Goal: Task Accomplishment & Management: Use online tool/utility

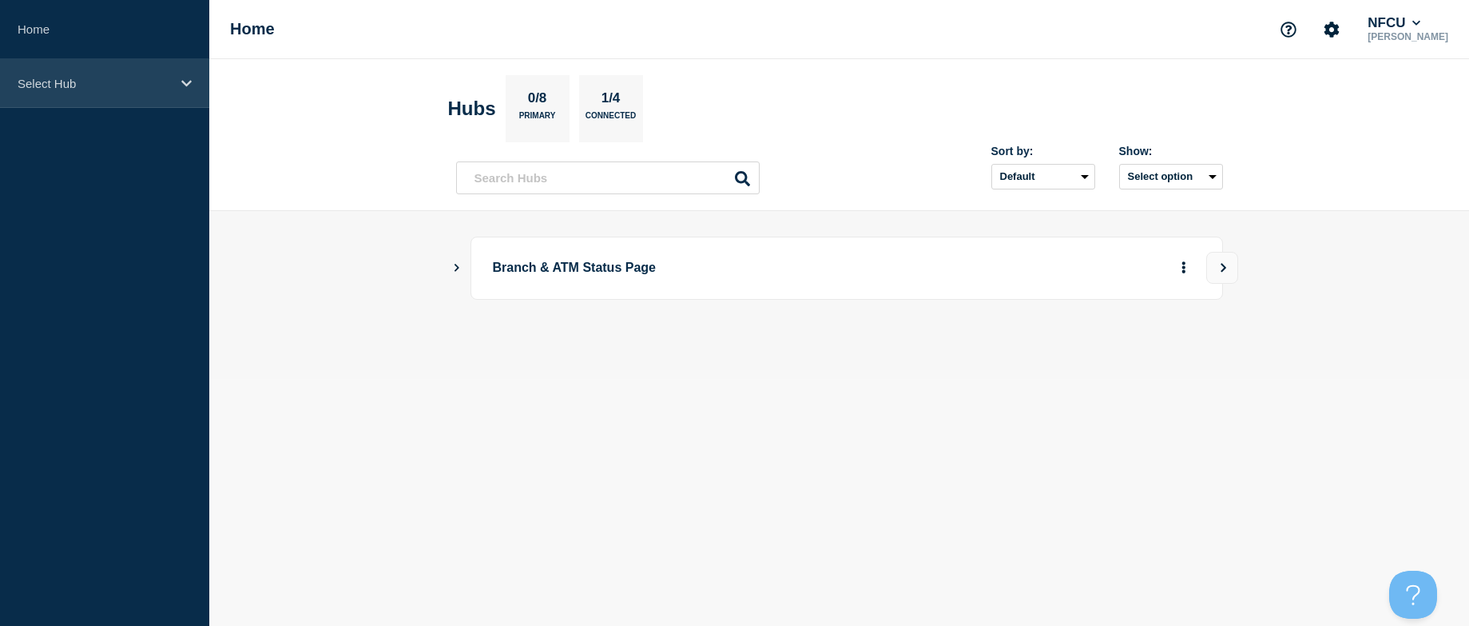
click at [66, 85] on p "Select Hub" at bounding box center [94, 84] width 153 height 14
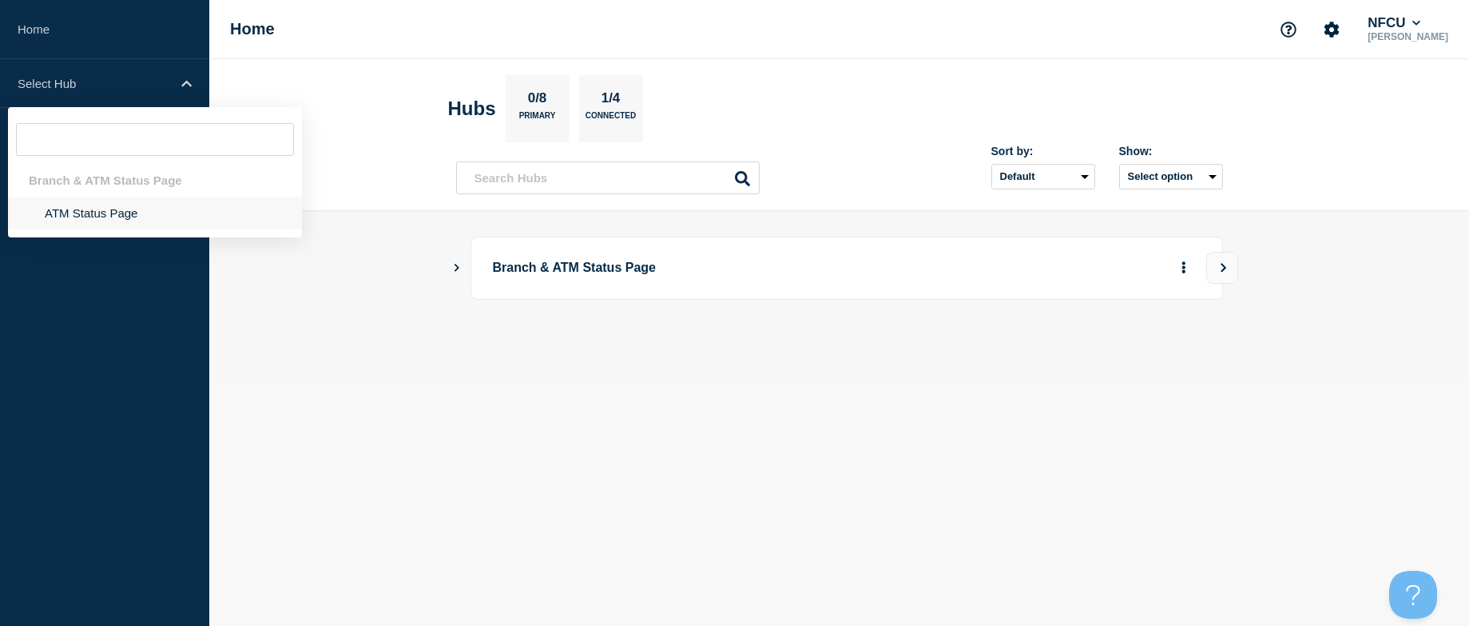
click at [90, 210] on li "ATM Status Page" at bounding box center [155, 213] width 294 height 33
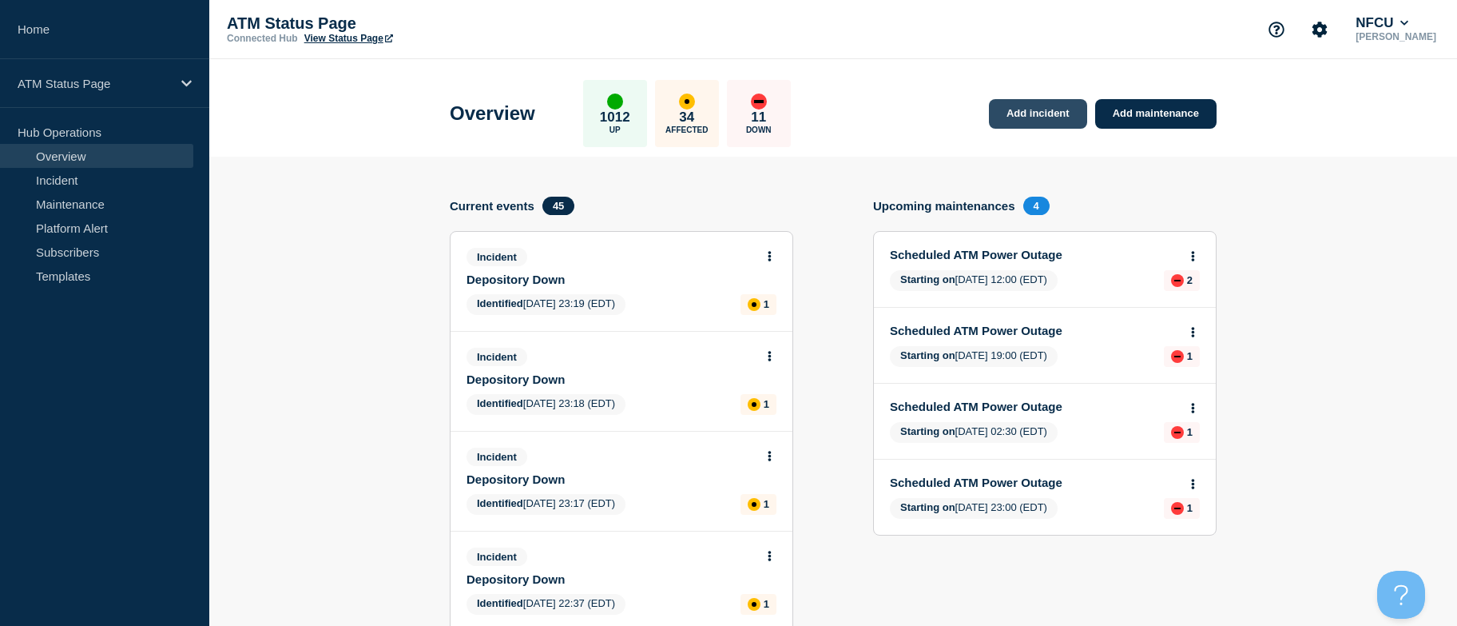
click at [1044, 109] on link "Add incident" at bounding box center [1038, 114] width 98 height 30
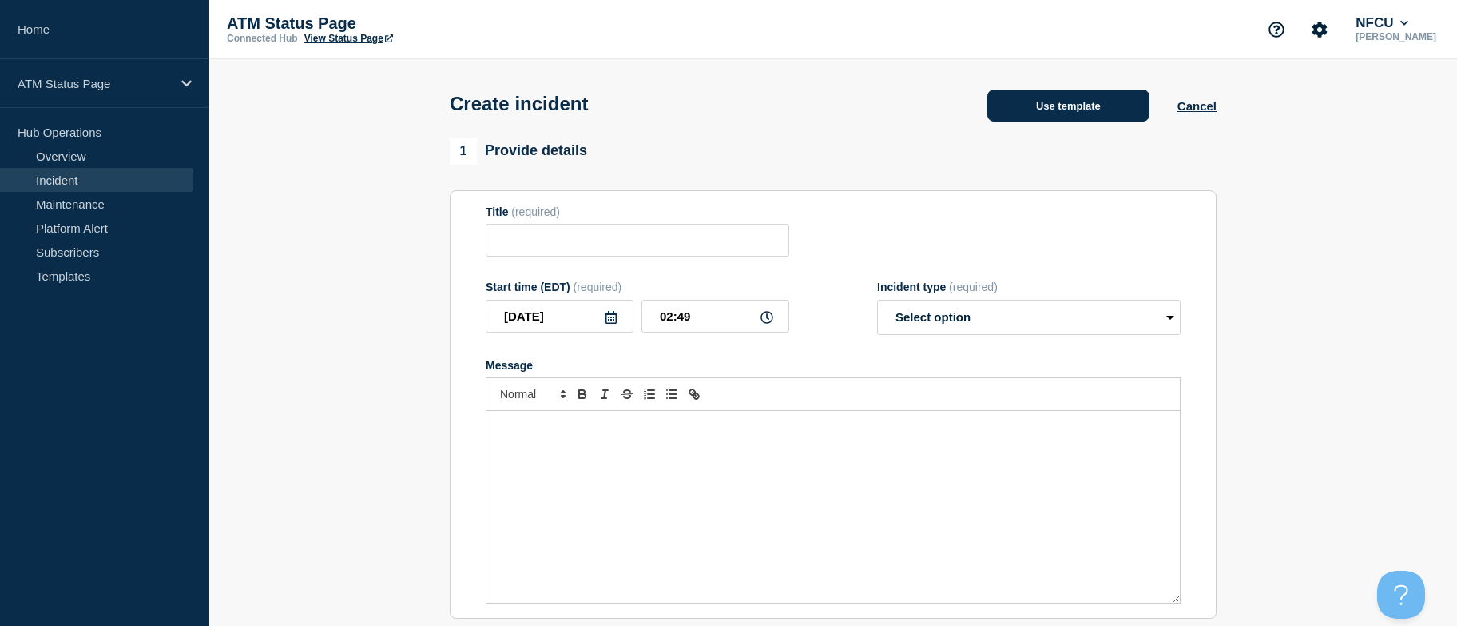
click at [1024, 104] on button "Use template" at bounding box center [1068, 105] width 162 height 32
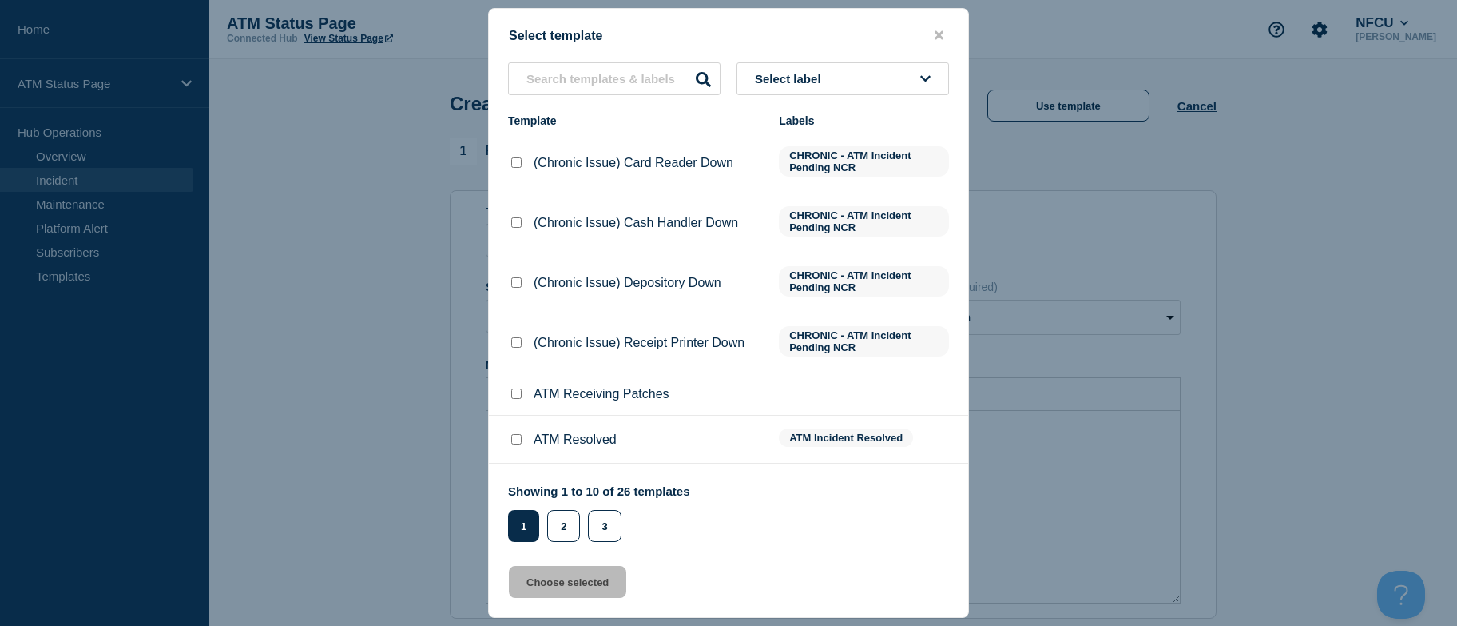
click at [857, 87] on button "Select label" at bounding box center [843, 78] width 213 height 33
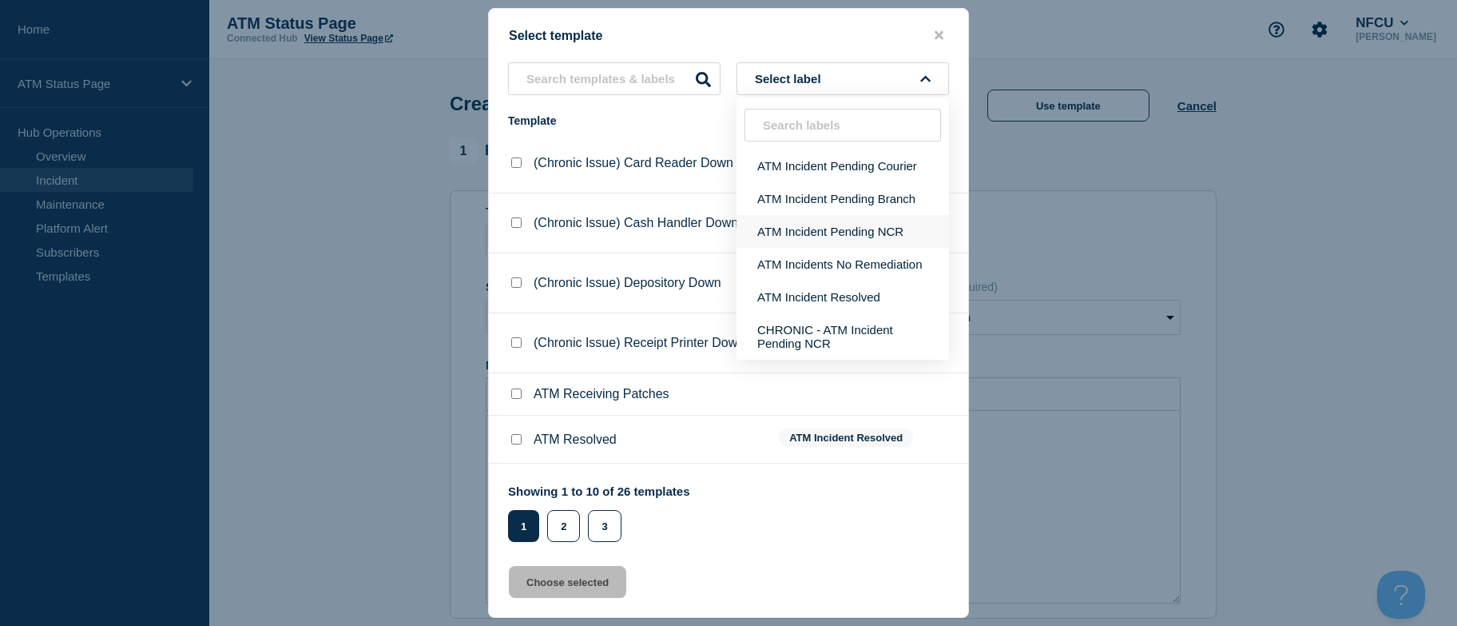
click at [896, 224] on button "ATM Incident Pending NCR" at bounding box center [843, 231] width 213 height 33
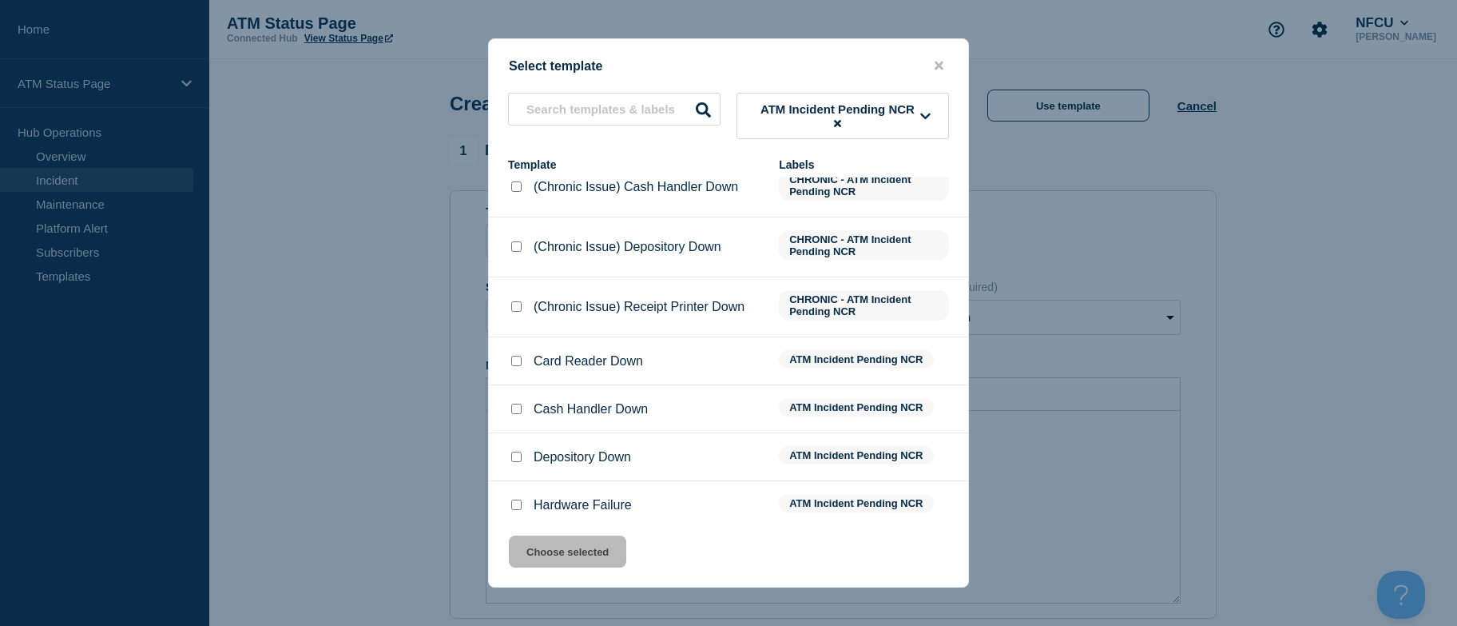
scroll to position [189, 0]
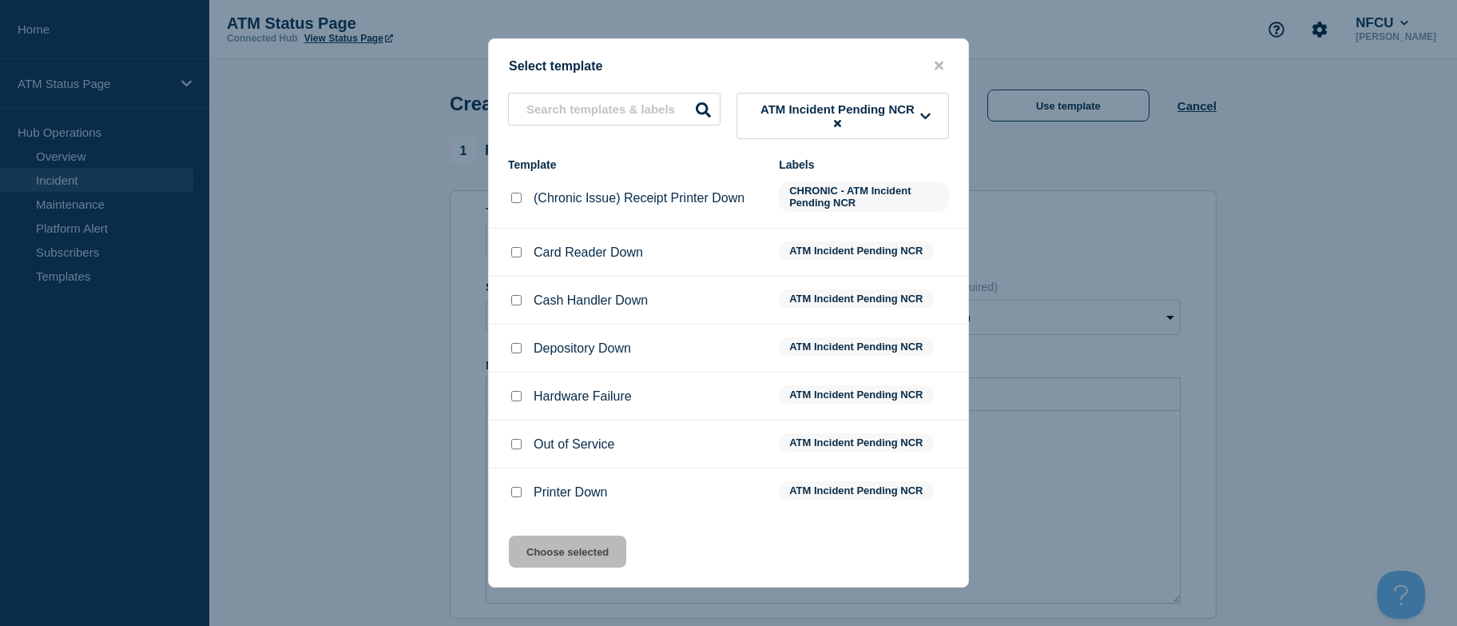
click at [519, 447] on input "Out of Service checkbox" at bounding box center [516, 444] width 10 height 10
checkbox input "true"
click at [567, 546] on button "Choose selected" at bounding box center [567, 551] width 117 height 32
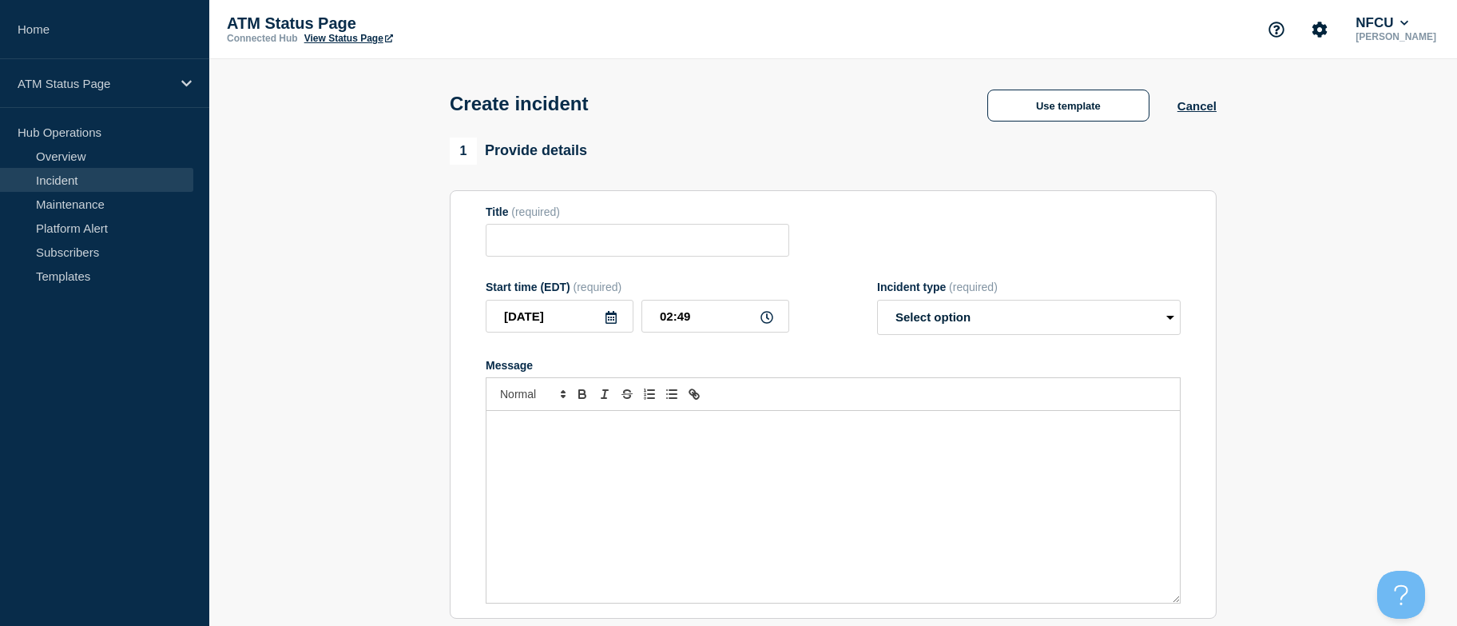
type input "Out of Service"
select select "identified"
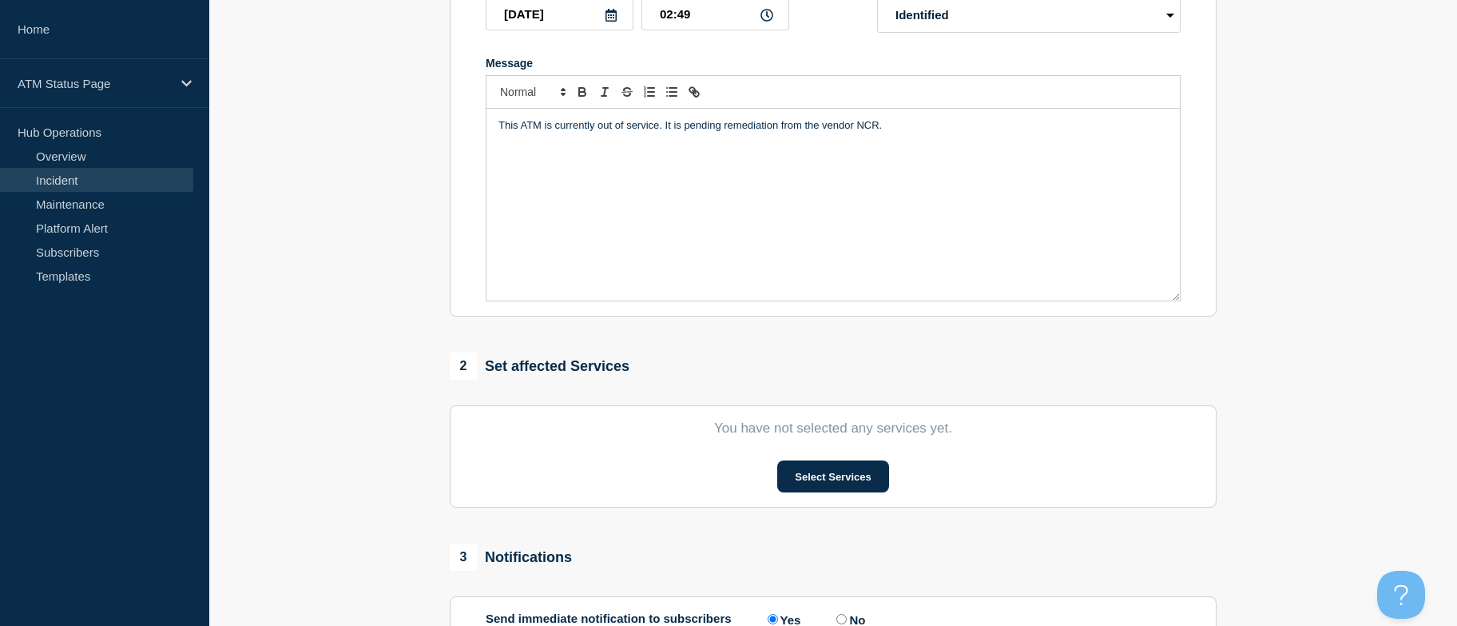
drag, startPoint x: 340, startPoint y: 309, endPoint x: 378, endPoint y: 484, distance: 178.9
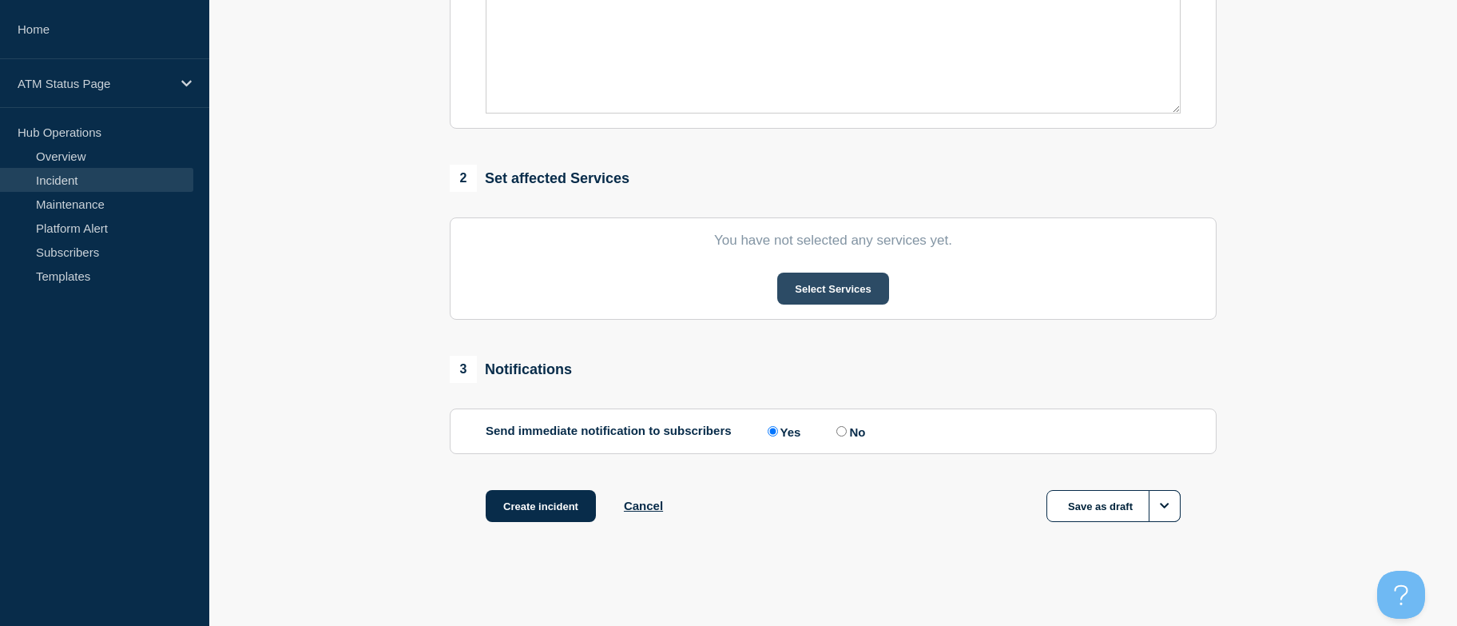
click at [798, 294] on button "Select Services" at bounding box center [832, 288] width 111 height 32
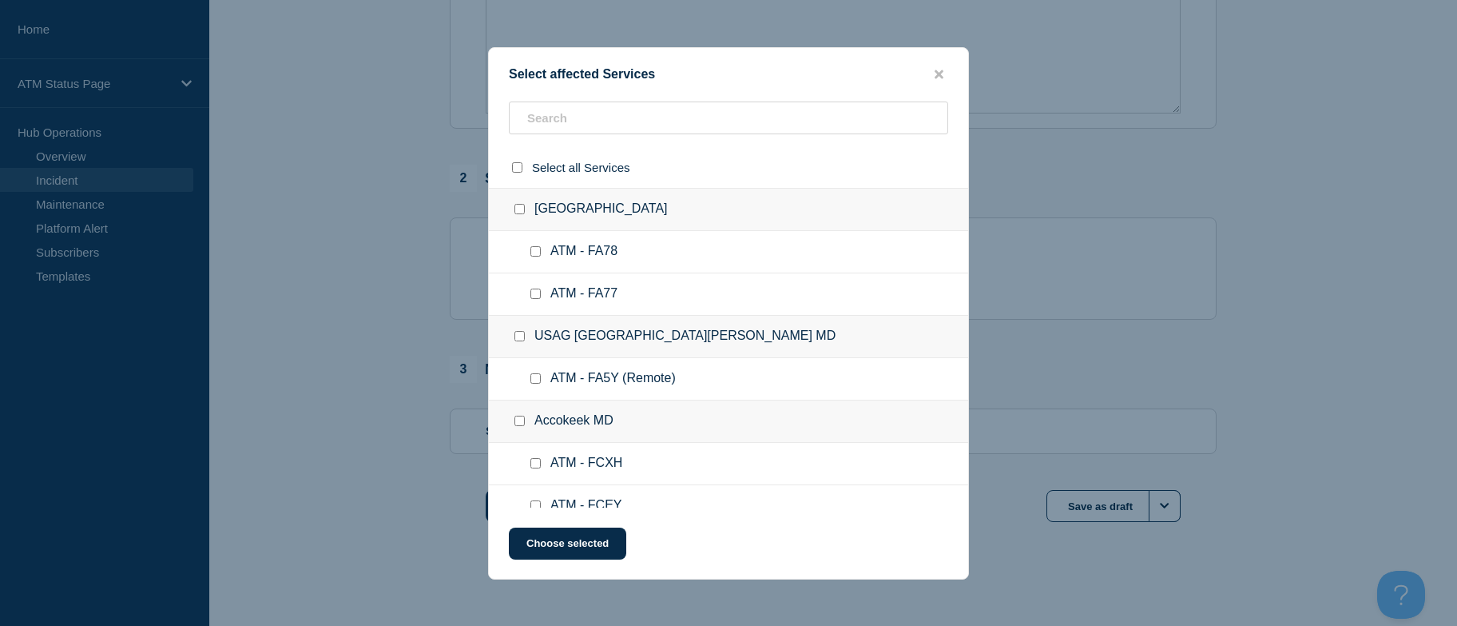
click at [729, 101] on div "Select affected Services Select all Services [GEOGRAPHIC_DATA] [GEOGRAPHIC_DATA…" at bounding box center [728, 313] width 481 height 532
click at [729, 117] on input "text" at bounding box center [728, 117] width 439 height 33
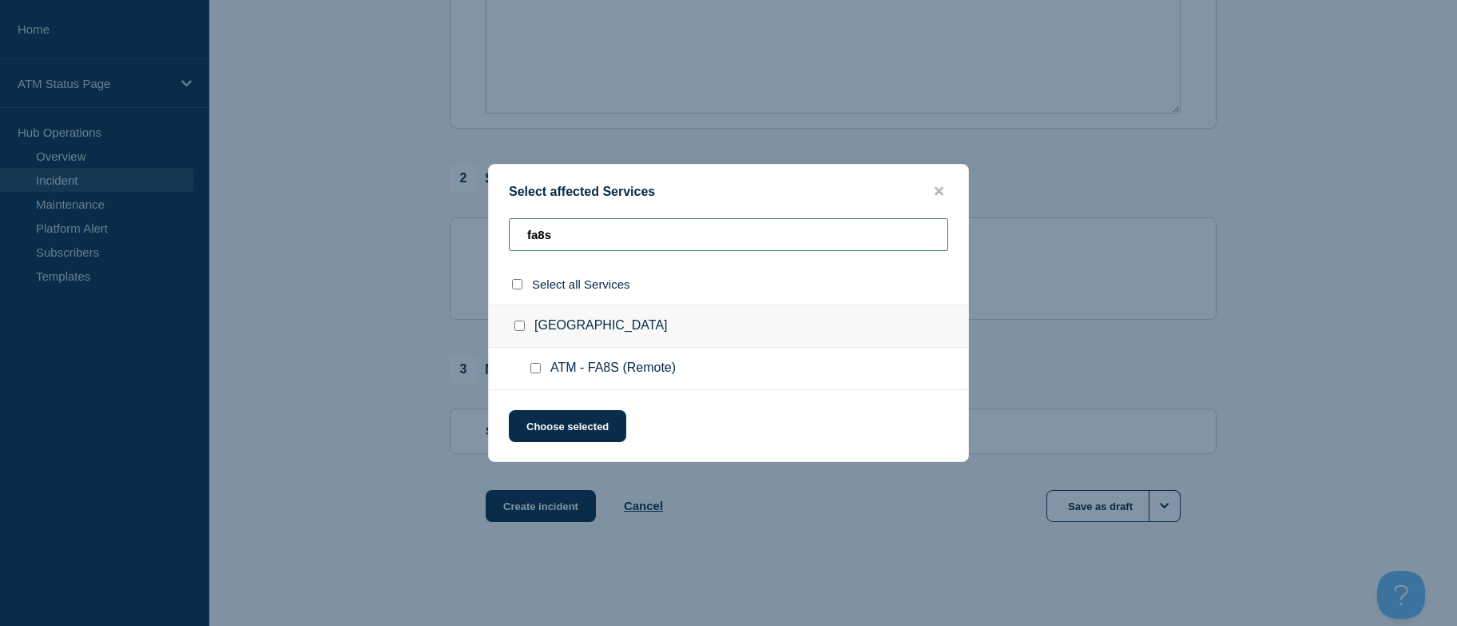
type input "fa8s"
click at [537, 362] on div at bounding box center [538, 368] width 23 height 16
click at [535, 373] on input "ATM - FA8S (Remote) checkbox" at bounding box center [535, 368] width 10 height 10
checkbox input "true"
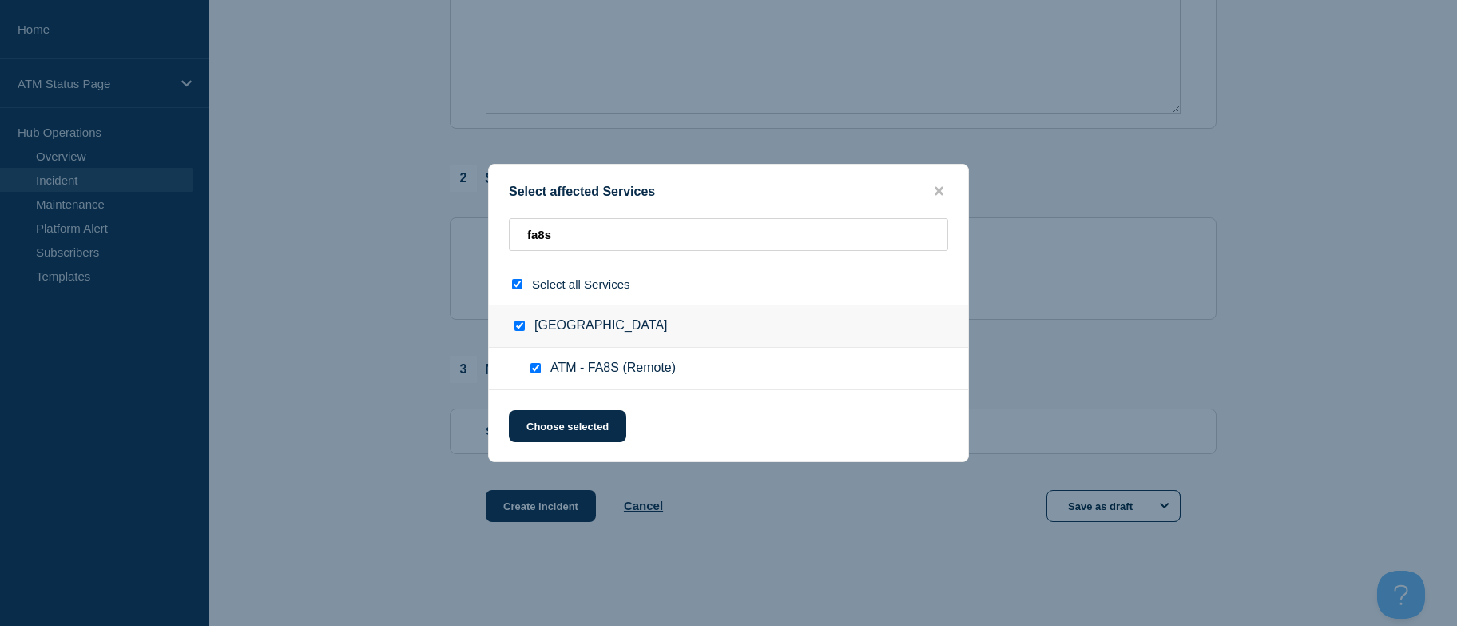
checkbox input "true"
click at [542, 414] on button "Choose selected" at bounding box center [567, 426] width 117 height 32
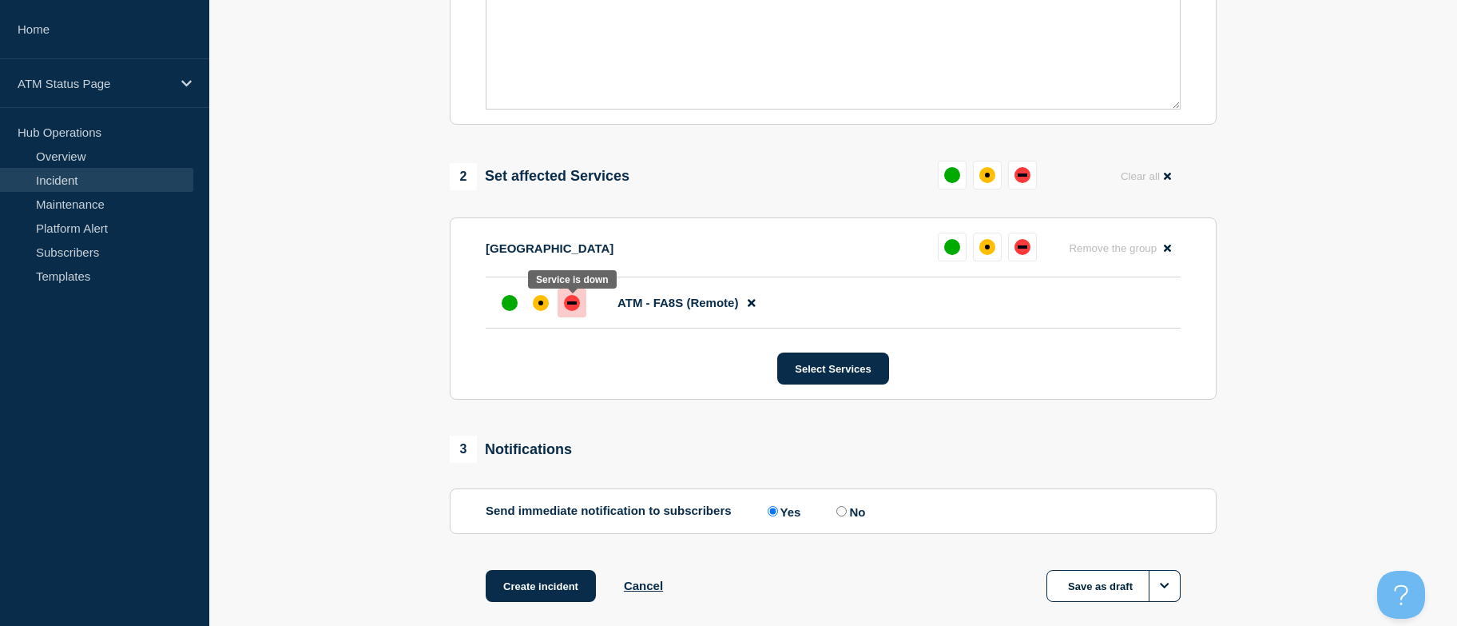
click at [574, 300] on div "down" at bounding box center [572, 303] width 16 height 16
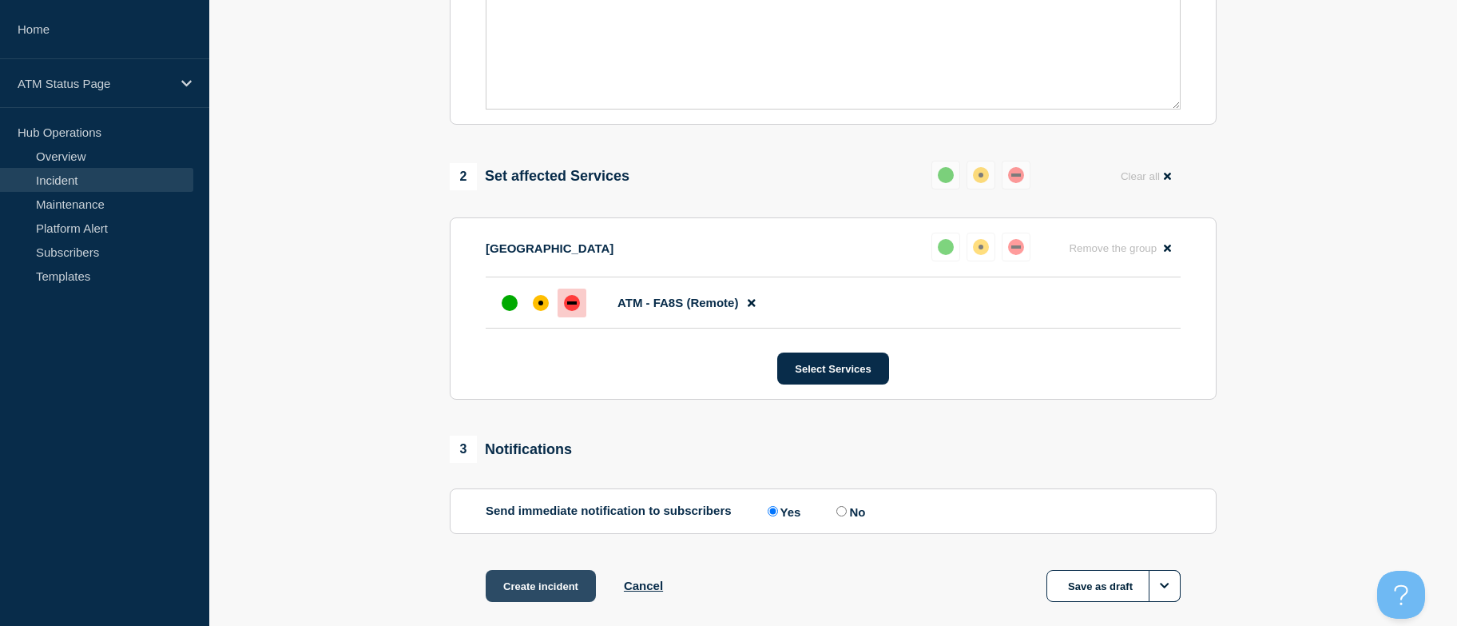
click at [542, 585] on button "Create incident" at bounding box center [541, 586] width 110 height 32
